Goal: Check status: Check status

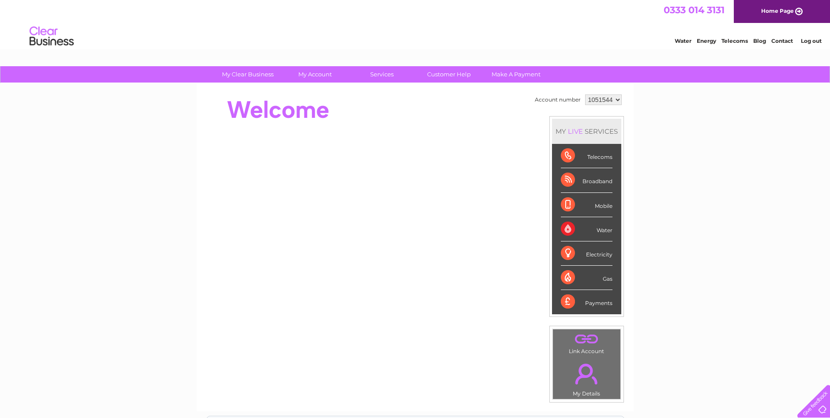
click at [604, 101] on select "1051544 1051547" at bounding box center [603, 99] width 37 height 11
select select "1051547"
click at [585, 94] on select "1051544 1051547" at bounding box center [603, 99] width 37 height 11
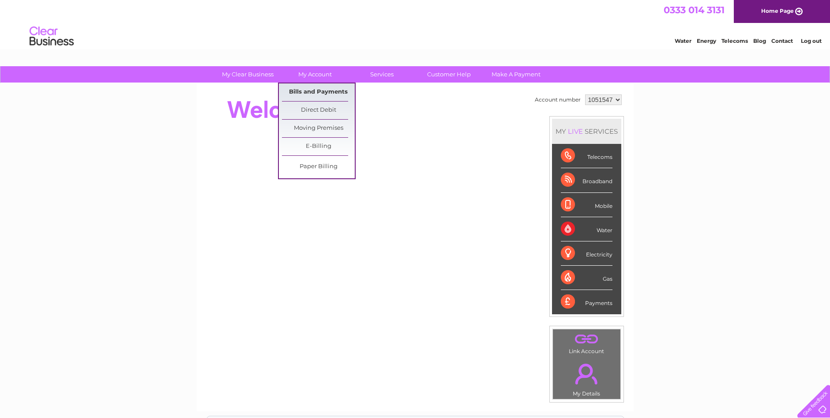
click at [322, 90] on link "Bills and Payments" at bounding box center [318, 92] width 73 height 18
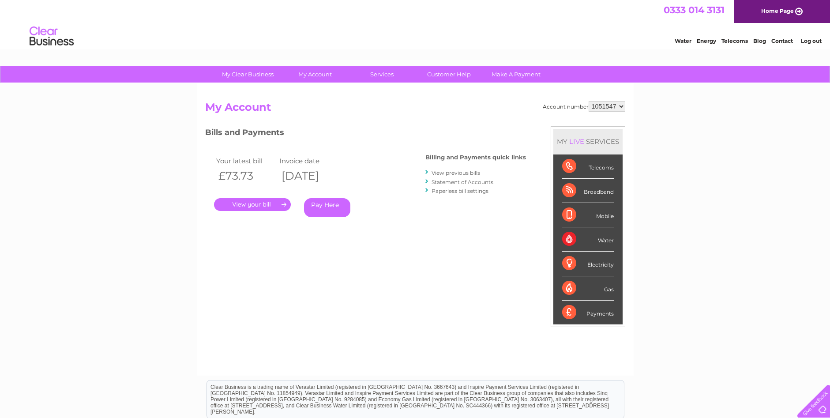
drag, startPoint x: 334, startPoint y: 147, endPoint x: 112, endPoint y: 237, distance: 239.6
